Goal: Transaction & Acquisition: Book appointment/travel/reservation

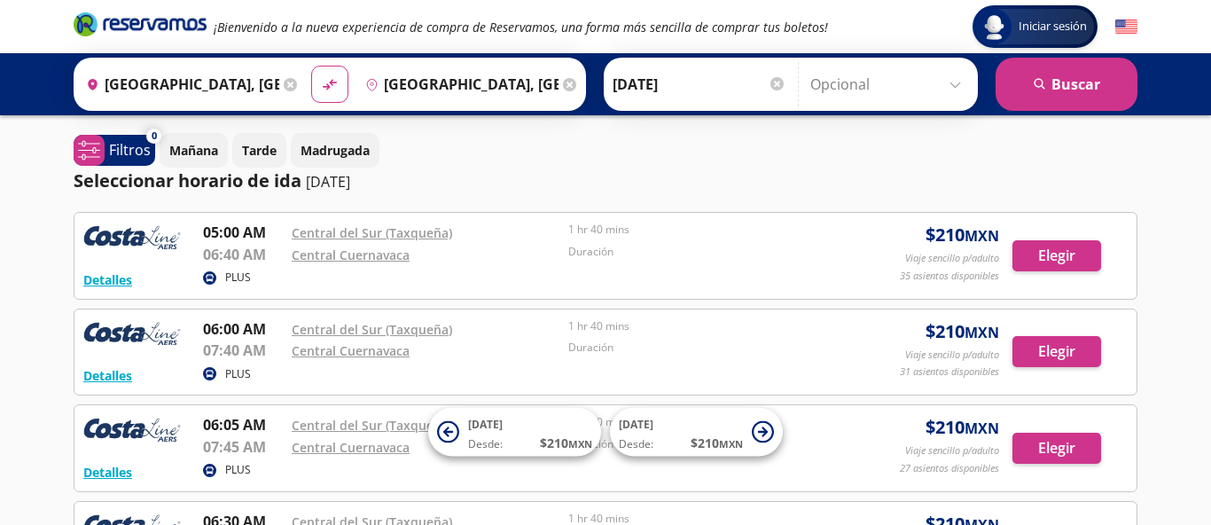
click at [493, 84] on input "[GEOGRAPHIC_DATA], [GEOGRAPHIC_DATA]" at bounding box center [458, 84] width 200 height 44
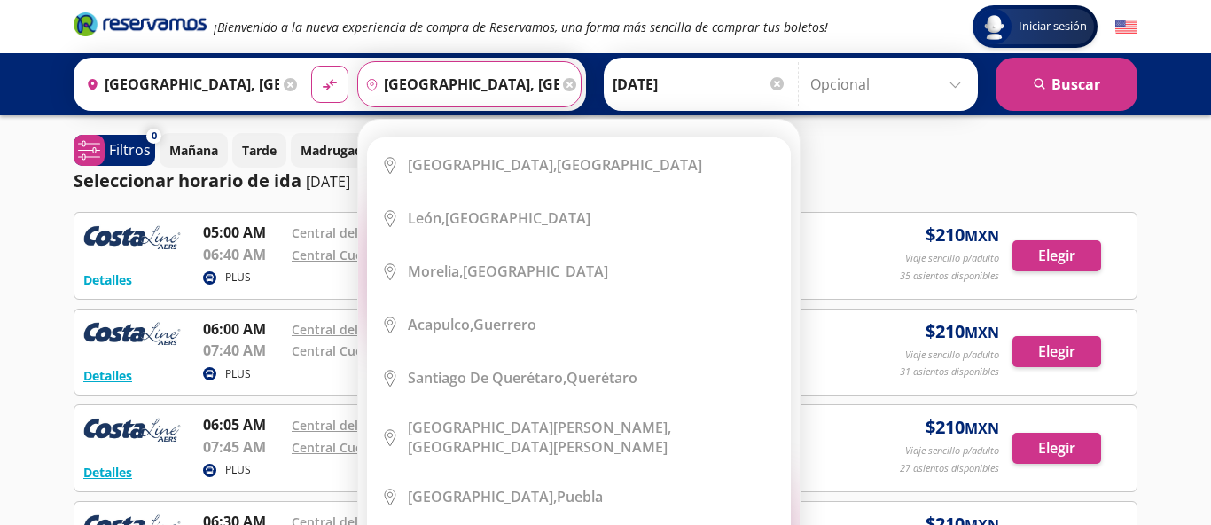
click at [469, 87] on div "Destino pin-outline [GEOGRAPHIC_DATA], [GEOGRAPHIC_DATA] Elige tu destino Close…" at bounding box center [469, 84] width 224 height 46
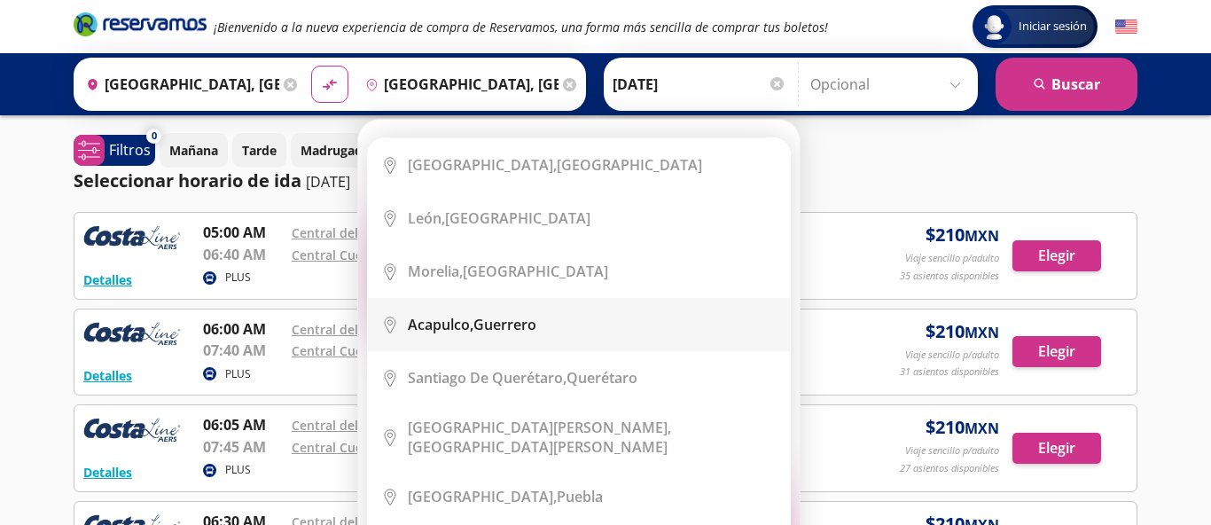
click at [458, 321] on b "Acapulco," at bounding box center [441, 325] width 66 height 20
type input "Acapulco, [GEOGRAPHIC_DATA]"
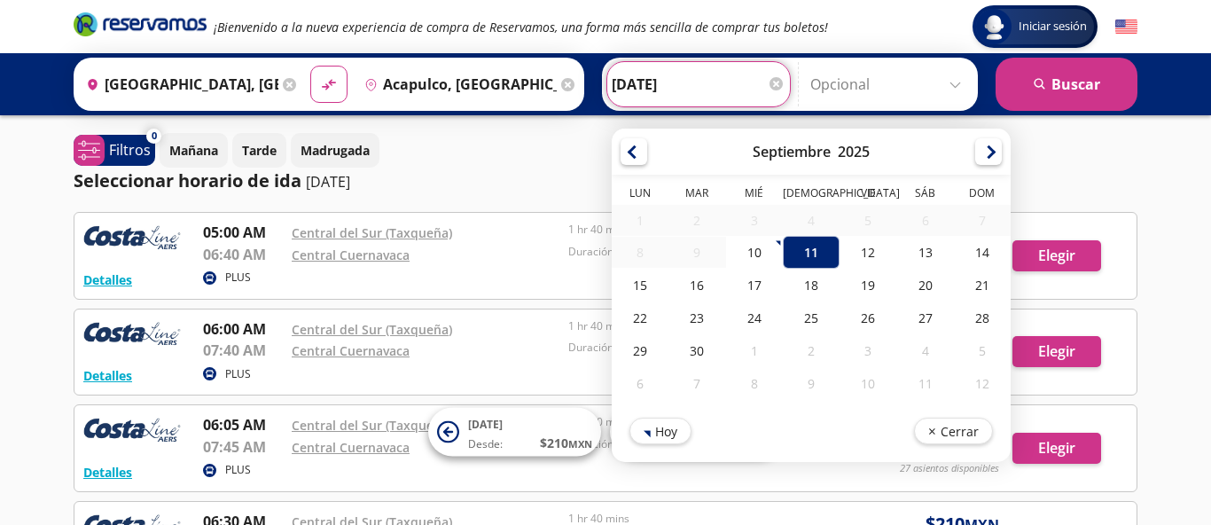
click at [688, 92] on input "[DATE]" at bounding box center [699, 84] width 174 height 44
click at [878, 249] on div "12" at bounding box center [868, 252] width 57 height 33
type input "[DATE]"
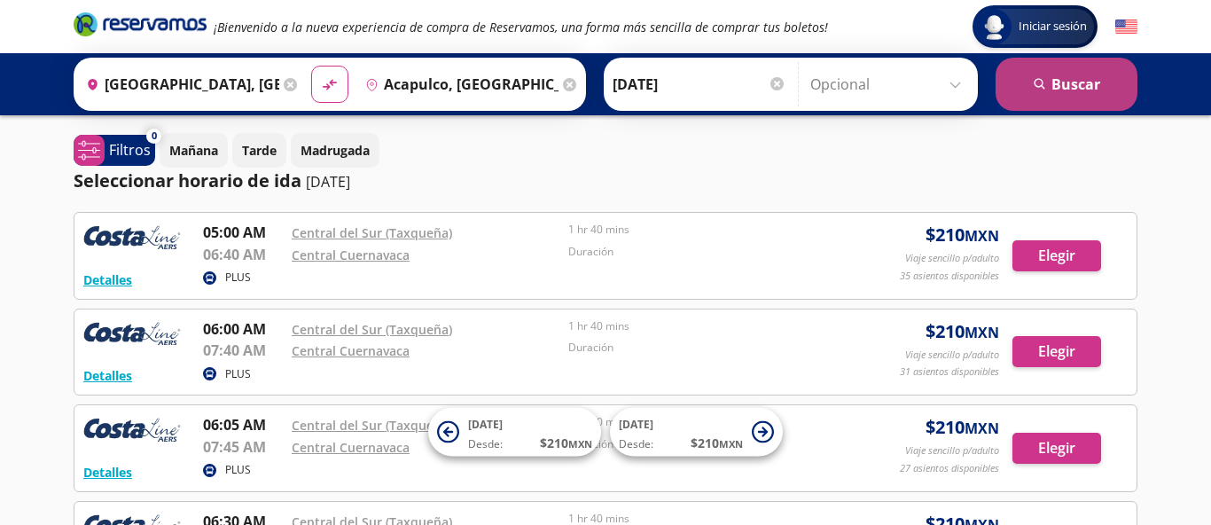
click at [1068, 83] on button "search [GEOGRAPHIC_DATA]" at bounding box center [1067, 84] width 142 height 53
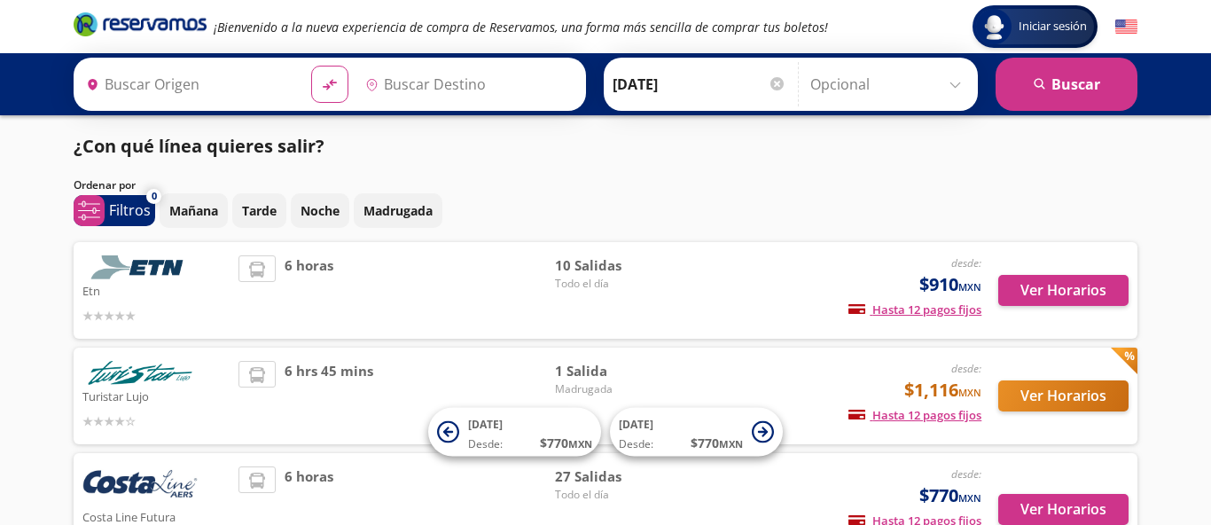
type input "[GEOGRAPHIC_DATA], [GEOGRAPHIC_DATA]"
type input "Acapulco, [GEOGRAPHIC_DATA]"
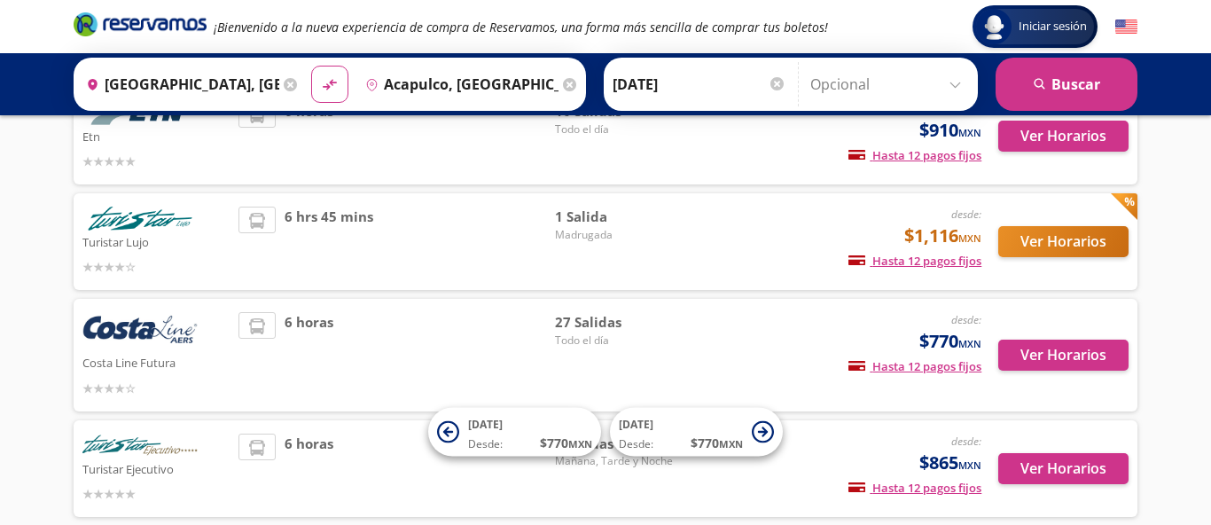
scroll to position [156, 0]
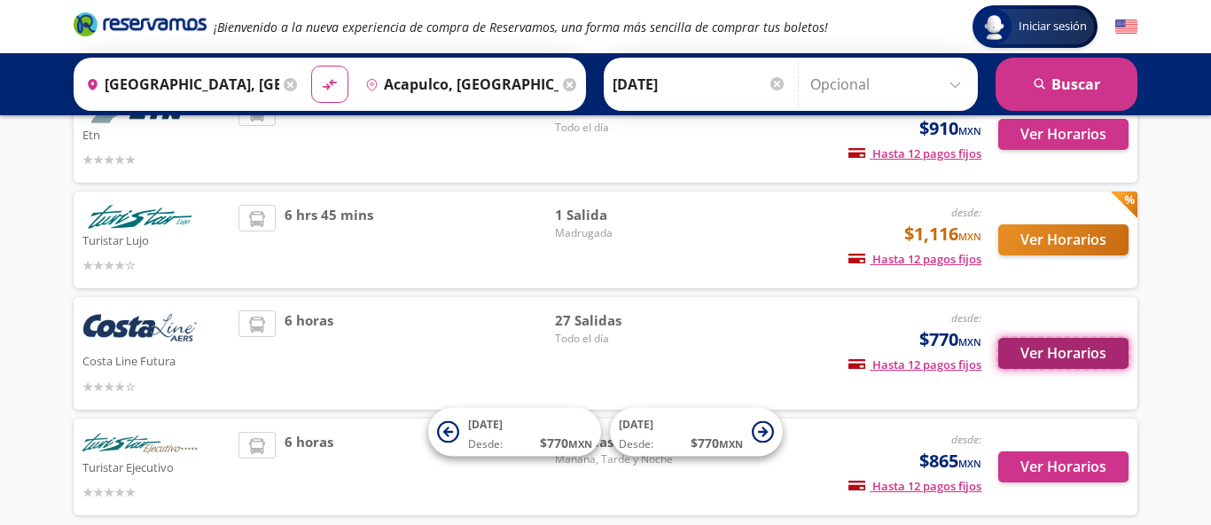
click at [1072, 354] on button "Ver Horarios" at bounding box center [1064, 353] width 130 height 31
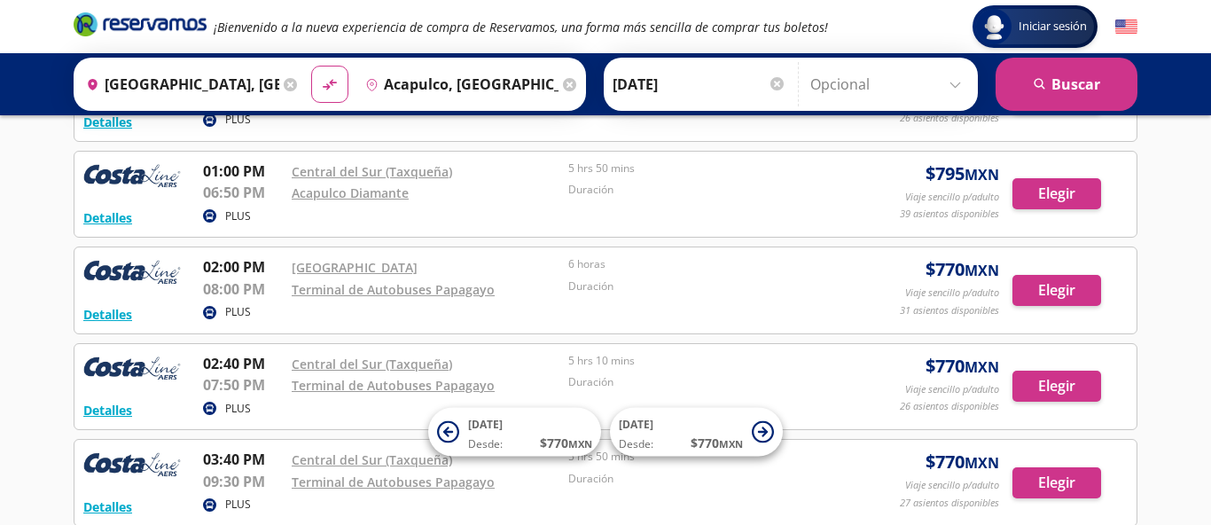
scroll to position [1430, 0]
